Goal: Entertainment & Leisure: Consume media (video, audio)

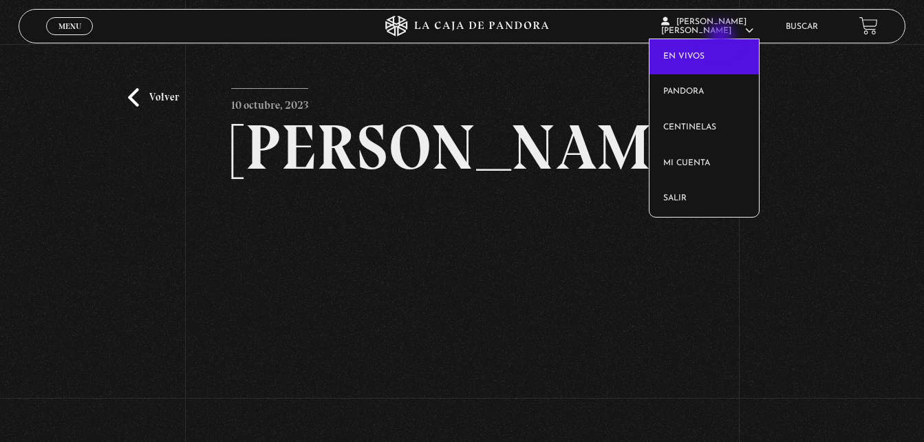
click at [722, 39] on link "En vivos" at bounding box center [703, 57] width 109 height 36
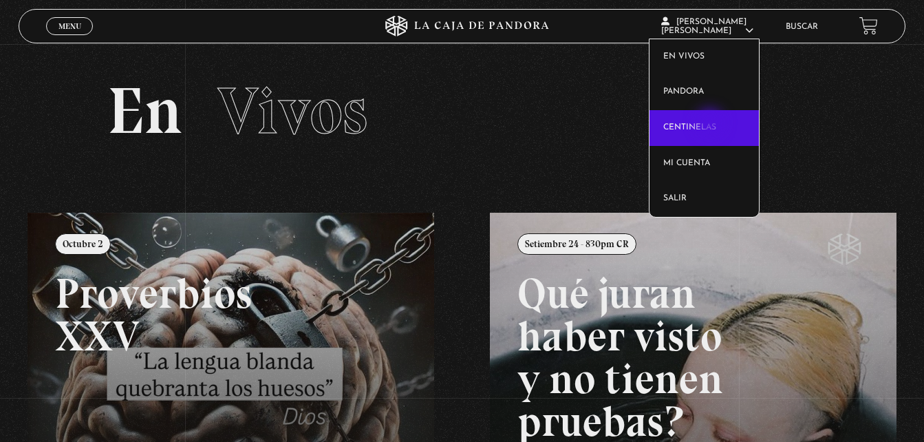
click at [711, 124] on link "Centinelas" at bounding box center [703, 128] width 109 height 36
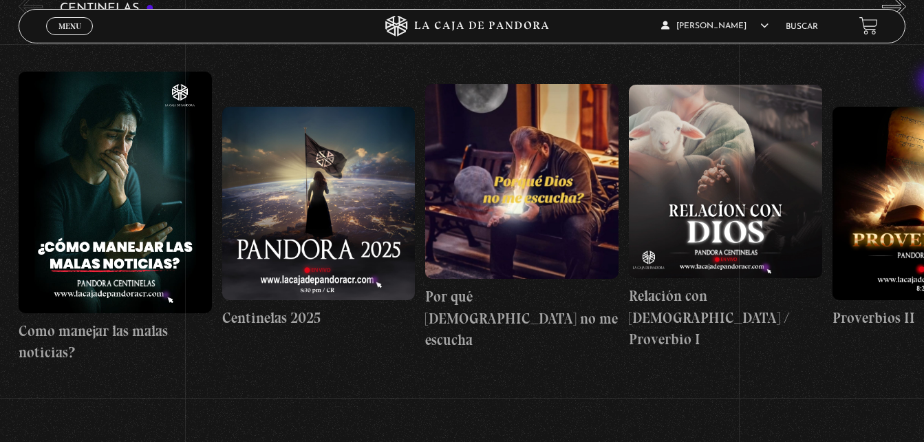
scroll to position [219, 0]
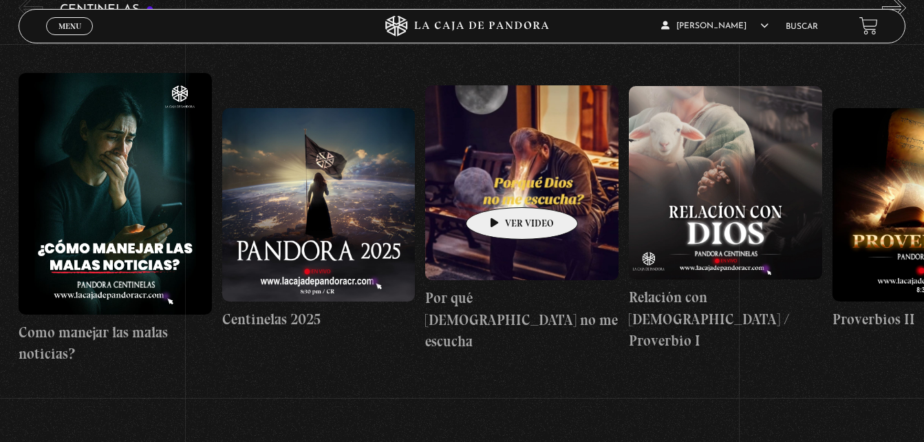
drag, startPoint x: 500, startPoint y: 186, endPoint x: 699, endPoint y: 149, distance: 203.0
click at [699, 149] on figure at bounding box center [725, 182] width 193 height 193
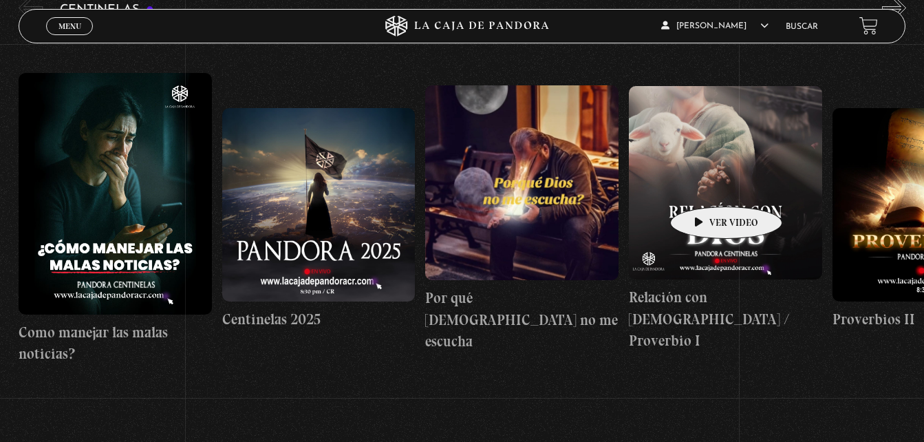
click at [704, 186] on figure at bounding box center [725, 182] width 193 height 193
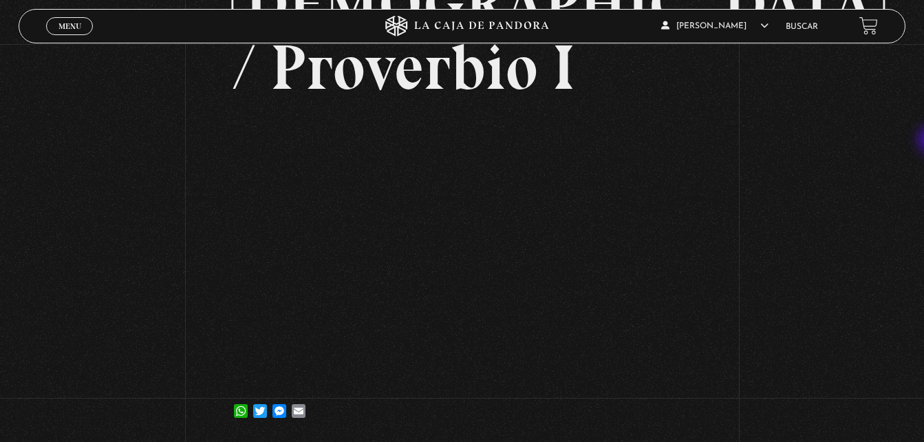
scroll to position [214, 0]
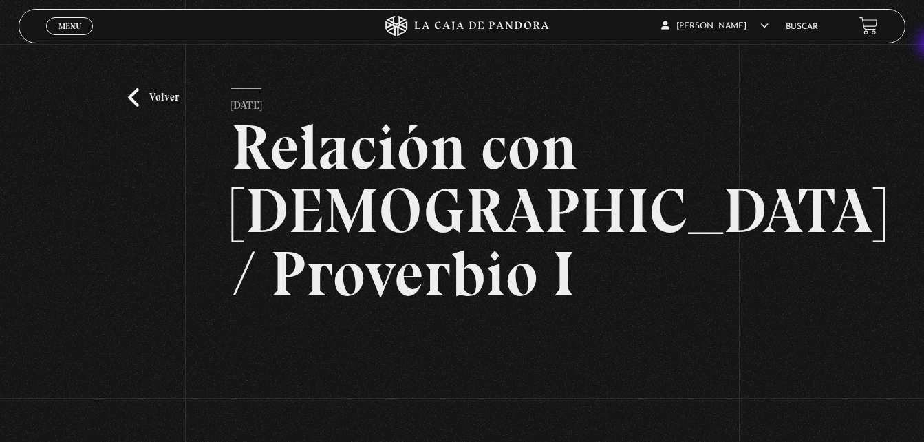
scroll to position [176, 0]
